Goal: Browse casually

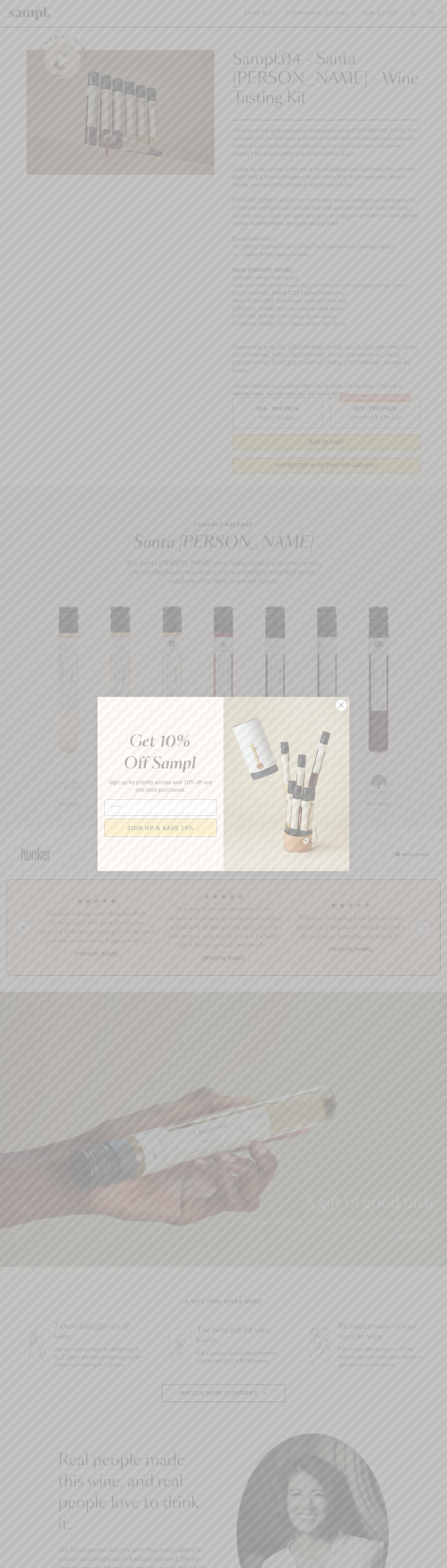
click at [341, 705] on icon "Close dialog" at bounding box center [341, 705] width 4 height 4
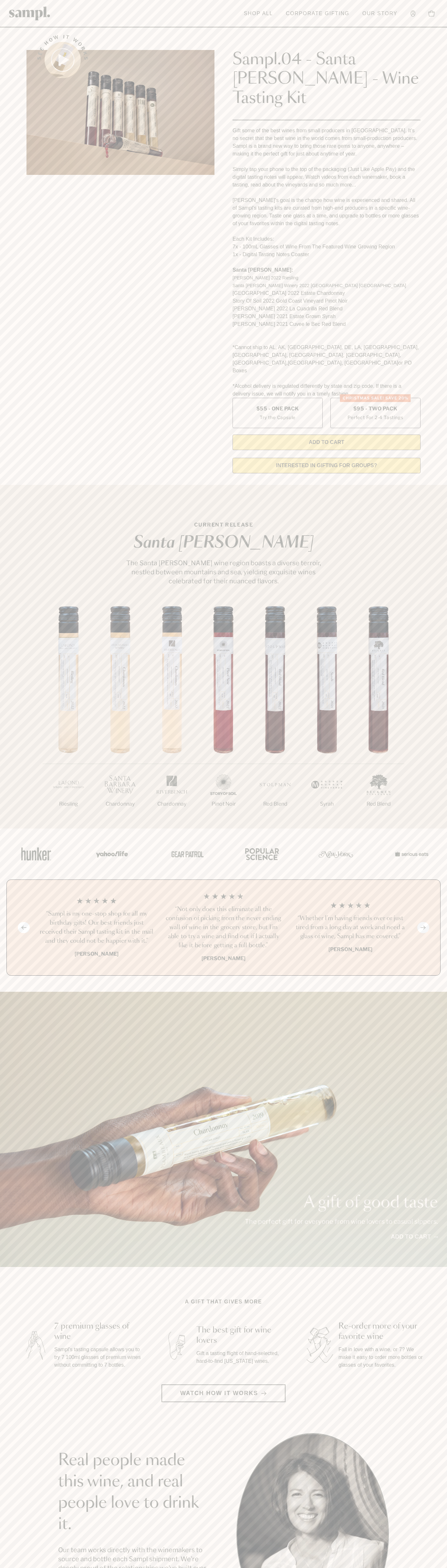
click at [36, 14] on img at bounding box center [30, 13] width 41 height 14
click at [438, 992] on div "A gift of good taste The perfect gift for everyone from wine lovers to casual s…" at bounding box center [224, 1129] width 447 height 275
click at [425, 1567] on html "Skip to main content Toggle navigation menu Shop All Corporate Gifting Our Stor…" at bounding box center [224, 1304] width 447 height 2608
click at [23, 307] on div "See how it works Sampl.04 - Santa [PERSON_NAME] - Wine Tasting Kit Gift some of…" at bounding box center [224, 252] width 406 height 453
click at [375, 398] on label "Christmas SALE! Save 20% $95 - Two Pack Perfect For 2-4 Tastings" at bounding box center [375, 413] width 90 height 30
